Goal: Transaction & Acquisition: Obtain resource

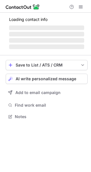
scroll to position [111, 91]
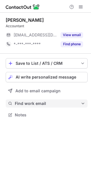
click at [53, 105] on span "Find work email" at bounding box center [48, 103] width 66 height 5
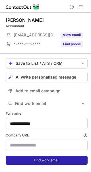
type input "**********"
click at [48, 160] on button "Find work email" at bounding box center [47, 159] width 82 height 9
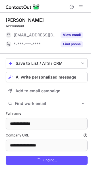
scroll to position [180, 87]
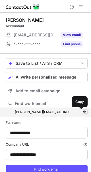
click at [83, 111] on span at bounding box center [85, 112] width 5 height 5
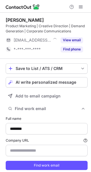
scroll to position [176, 87]
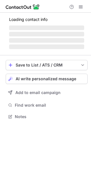
scroll to position [3, 3]
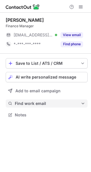
click at [71, 101] on span "Find work email" at bounding box center [48, 103] width 66 height 5
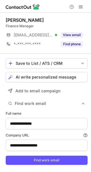
type input "**********"
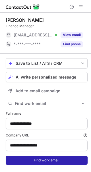
click at [39, 159] on button "Find work email" at bounding box center [47, 159] width 82 height 9
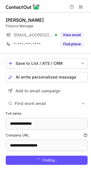
scroll to position [180, 87]
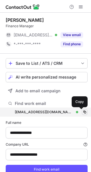
click at [83, 111] on span at bounding box center [85, 112] width 5 height 5
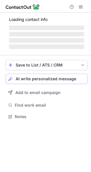
scroll to position [111, 91]
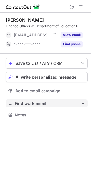
click at [50, 103] on span "Find work email" at bounding box center [48, 103] width 66 height 5
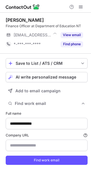
scroll to position [171, 87]
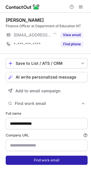
type input "**********"
click at [38, 158] on button "Find work email" at bounding box center [47, 159] width 82 height 9
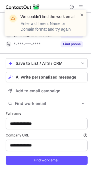
click at [83, 17] on span at bounding box center [82, 15] width 5 height 6
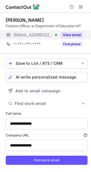
click at [74, 35] on button "View email" at bounding box center [72, 35] width 23 height 6
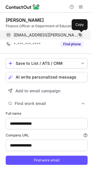
click at [79, 34] on span at bounding box center [80, 35] width 5 height 5
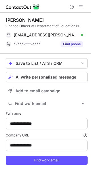
drag, startPoint x: 38, startPoint y: 20, endPoint x: 2, endPoint y: 18, distance: 36.1
click at [2, 19] on div "**********" at bounding box center [45, 98] width 91 height 171
copy div "Narayani Kandel"
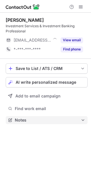
scroll to position [116, 91]
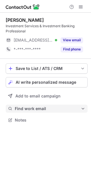
click at [41, 108] on span "Find work email" at bounding box center [48, 108] width 66 height 5
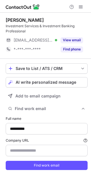
scroll to position [176, 87]
type input "**********"
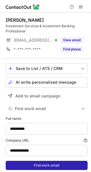
click at [38, 163] on button "Find work email" at bounding box center [47, 164] width 82 height 9
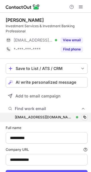
scroll to position [186, 87]
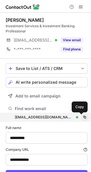
click at [83, 117] on span at bounding box center [85, 117] width 5 height 5
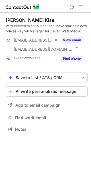
scroll to position [125, 91]
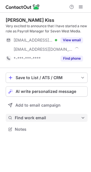
click at [58, 118] on span "Find work email" at bounding box center [48, 117] width 66 height 5
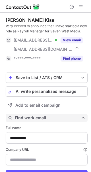
scroll to position [186, 87]
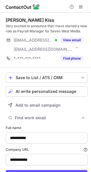
type input "**********"
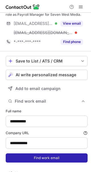
click at [81, 158] on button "Find work email" at bounding box center [47, 157] width 82 height 9
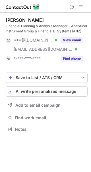
scroll to position [125, 91]
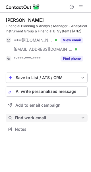
click at [41, 117] on span "Find work email" at bounding box center [48, 117] width 66 height 5
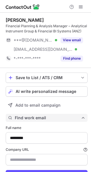
type input "**********"
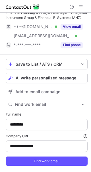
scroll to position [15, 0]
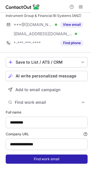
click at [75, 159] on button "Find work email" at bounding box center [47, 158] width 82 height 9
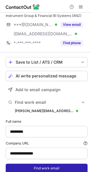
scroll to position [195, 87]
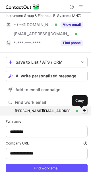
click at [83, 110] on span at bounding box center [85, 110] width 5 height 5
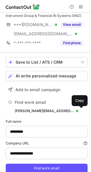
scroll to position [0, 0]
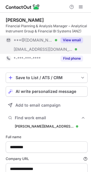
click at [73, 40] on button "View email" at bounding box center [72, 40] width 23 height 6
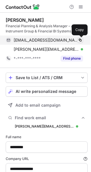
click at [81, 39] on span at bounding box center [80, 40] width 5 height 5
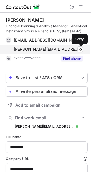
drag, startPoint x: 81, startPoint y: 48, endPoint x: 3, endPoint y: 50, distance: 77.5
click at [81, 48] on span at bounding box center [80, 49] width 5 height 5
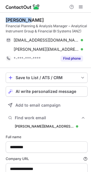
drag, startPoint x: 29, startPoint y: 19, endPoint x: 3, endPoint y: 21, distance: 26.3
click at [3, 21] on div "**********" at bounding box center [45, 110] width 91 height 195
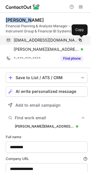
click at [80, 39] on span at bounding box center [80, 40] width 5 height 5
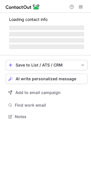
scroll to position [116, 91]
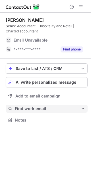
click at [38, 110] on span "Find work email" at bounding box center [48, 108] width 66 height 5
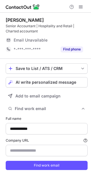
scroll to position [176, 87]
type input "**********"
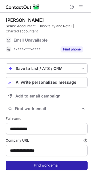
click at [37, 165] on button "Find work email" at bounding box center [47, 164] width 82 height 9
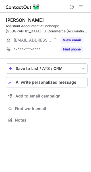
scroll to position [116, 91]
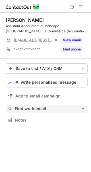
click at [56, 108] on span "Find work email" at bounding box center [48, 108] width 66 height 5
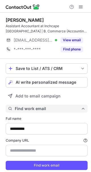
scroll to position [176, 87]
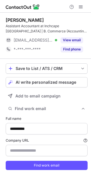
type input "**********"
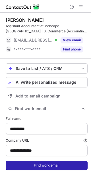
click at [54, 165] on button "Find work email" at bounding box center [47, 164] width 82 height 9
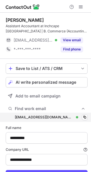
scroll to position [186, 87]
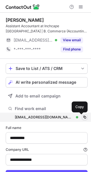
drag, startPoint x: 80, startPoint y: 116, endPoint x: 88, endPoint y: 112, distance: 9.1
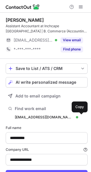
click at [83, 115] on span at bounding box center [85, 117] width 5 height 5
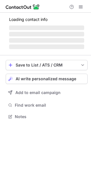
scroll to position [111, 91]
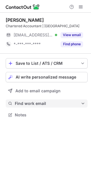
click at [43, 103] on span "Find work email" at bounding box center [48, 103] width 66 height 5
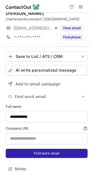
scroll to position [12, 0]
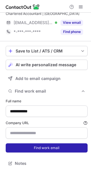
type input "**********"
click at [36, 148] on button "Find work email" at bounding box center [47, 147] width 82 height 9
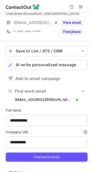
scroll to position [180, 87]
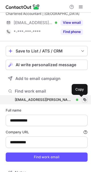
click at [83, 98] on span at bounding box center [85, 99] width 5 height 5
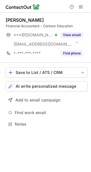
scroll to position [120, 91]
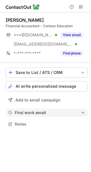
drag, startPoint x: 35, startPoint y: 113, endPoint x: 49, endPoint y: 116, distance: 14.0
click at [35, 113] on span "Find work email" at bounding box center [48, 112] width 66 height 5
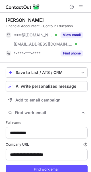
type input "**********"
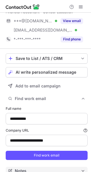
scroll to position [21, 0]
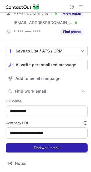
click at [49, 149] on button "Find work email" at bounding box center [47, 147] width 82 height 9
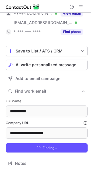
scroll to position [190, 87]
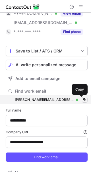
click at [83, 99] on span at bounding box center [85, 99] width 5 height 5
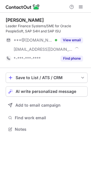
scroll to position [125, 91]
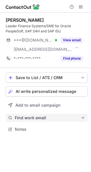
click at [27, 117] on span "Find work email" at bounding box center [48, 117] width 66 height 5
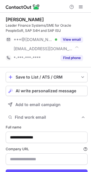
scroll to position [0, 0]
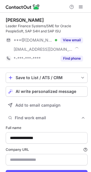
type input "**********"
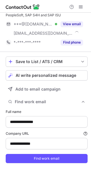
scroll to position [25, 0]
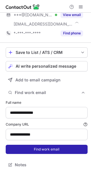
click at [72, 151] on button "Find work email" at bounding box center [47, 148] width 82 height 9
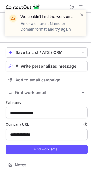
scroll to position [0, 0]
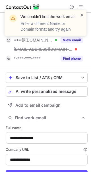
click at [81, 14] on span at bounding box center [82, 15] width 5 height 6
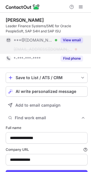
click at [69, 40] on button "View email" at bounding box center [72, 40] width 23 height 6
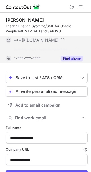
scroll to position [176, 87]
